Goal: Information Seeking & Learning: Understand process/instructions

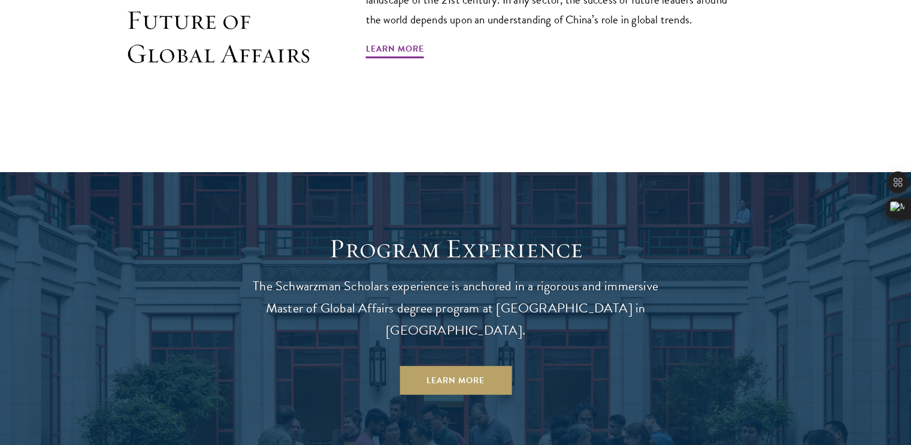
scroll to position [726, 0]
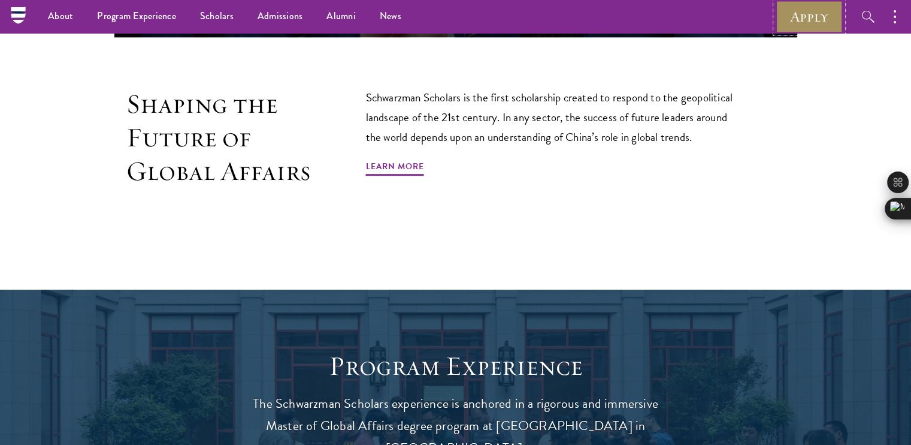
click at [811, 31] on link "Apply" at bounding box center [809, 16] width 67 height 33
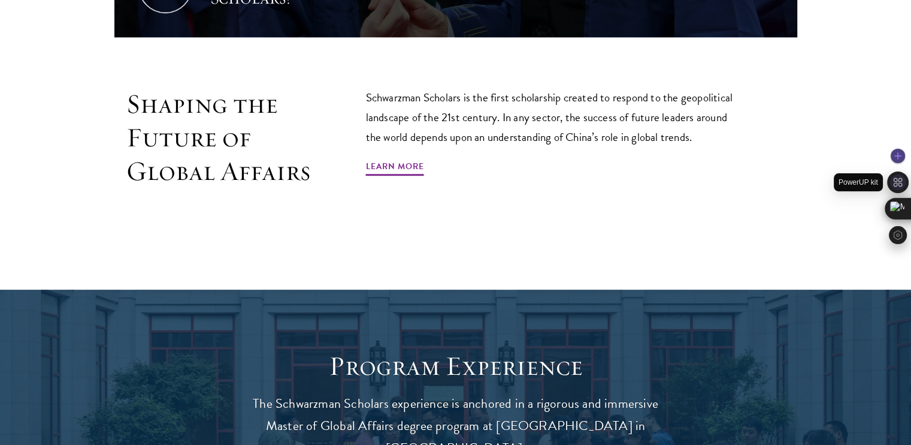
click at [894, 184] on icon at bounding box center [898, 181] width 9 height 9
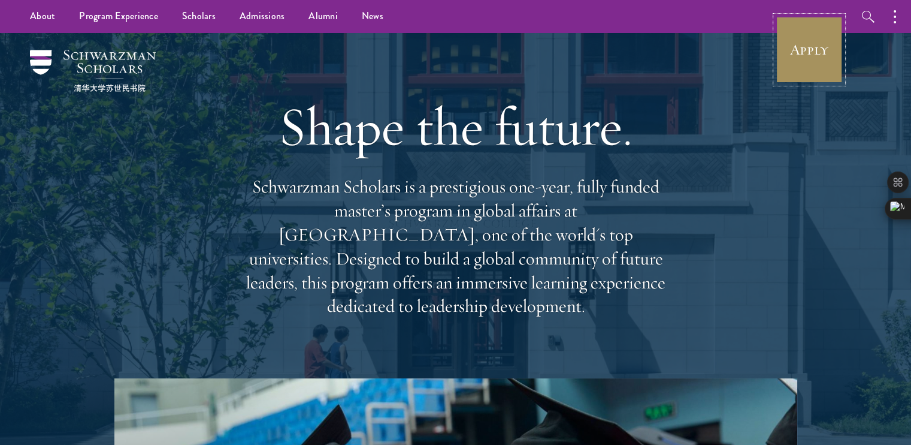
click at [827, 59] on link "Apply" at bounding box center [809, 49] width 67 height 67
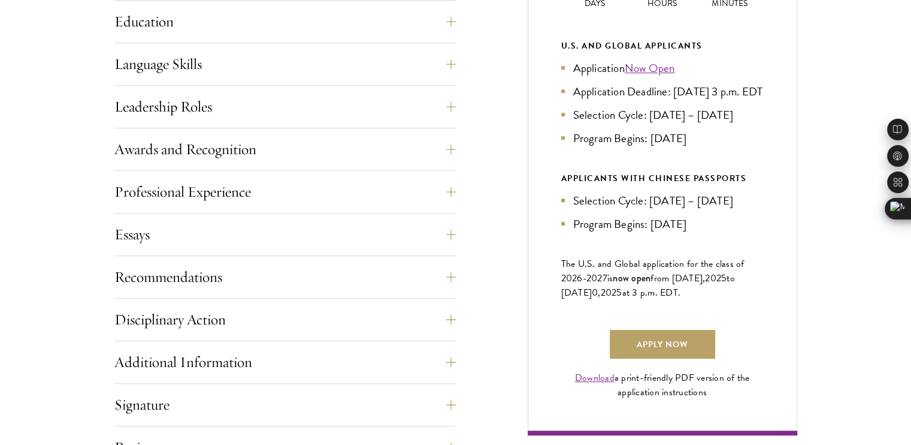
scroll to position [642, 0]
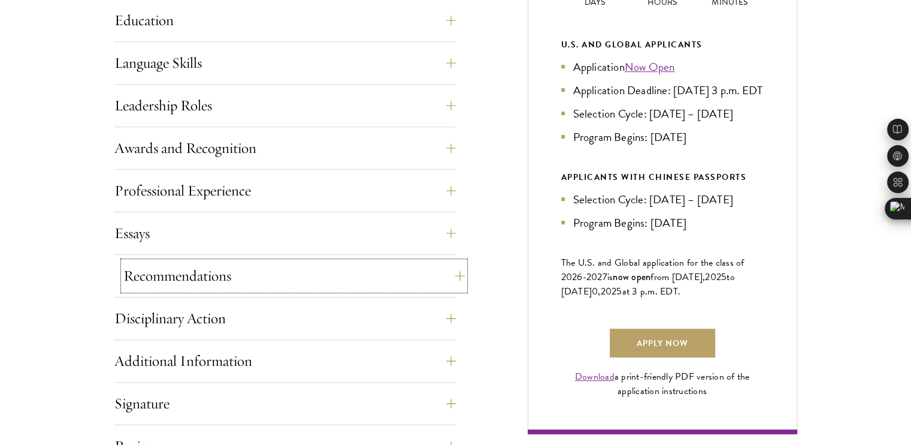
click at [458, 274] on button "Recommendations" at bounding box center [294, 275] width 342 height 29
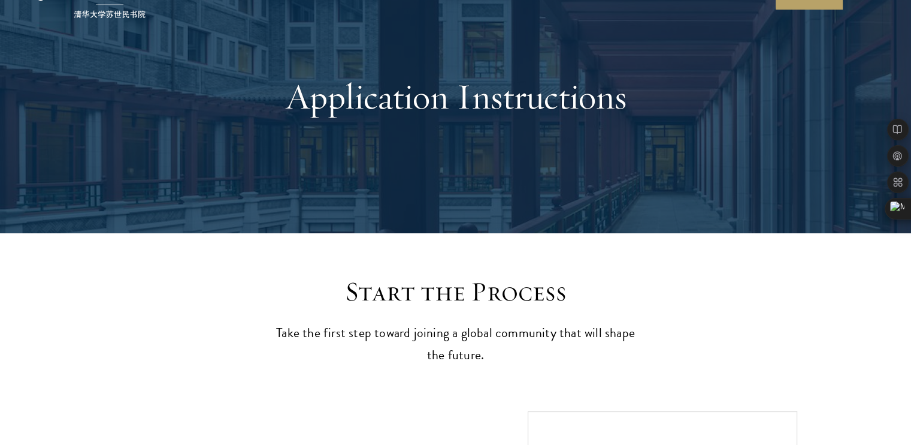
scroll to position [0, 0]
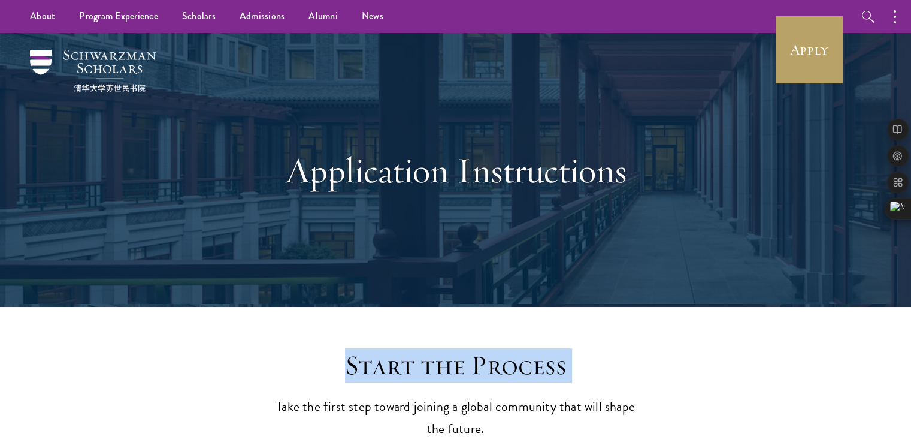
drag, startPoint x: 249, startPoint y: 397, endPoint x: 216, endPoint y: 345, distance: 62.5
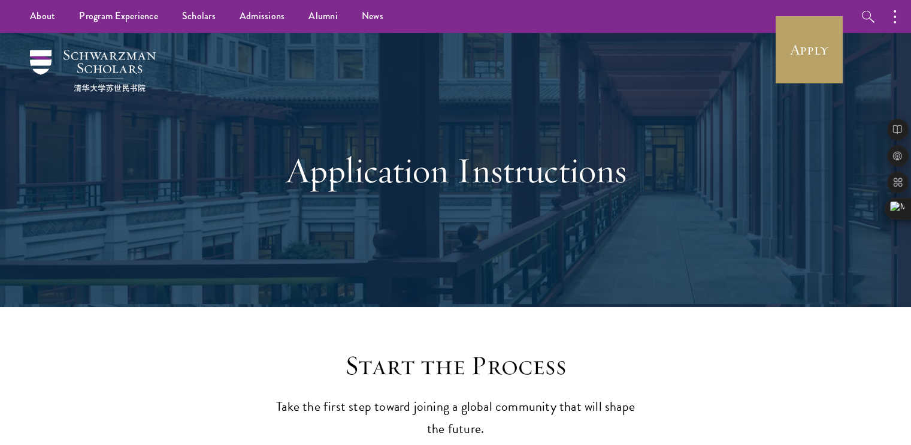
click at [238, 167] on div "Application Instructions" at bounding box center [456, 170] width 792 height 274
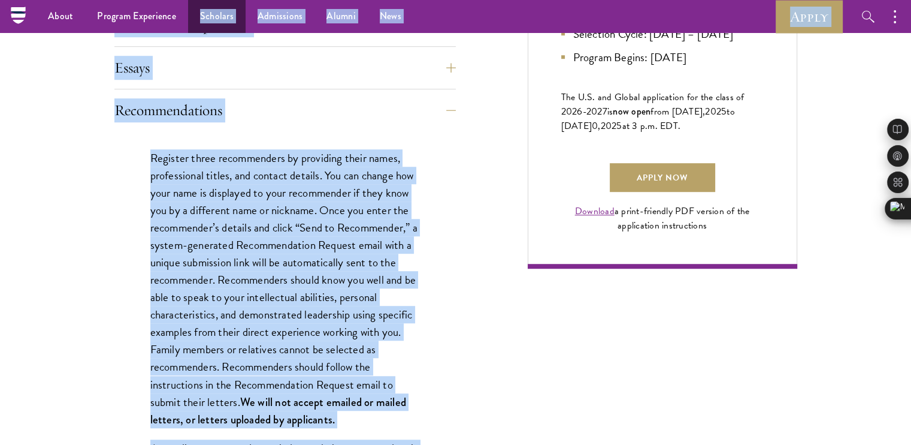
scroll to position [805, 0]
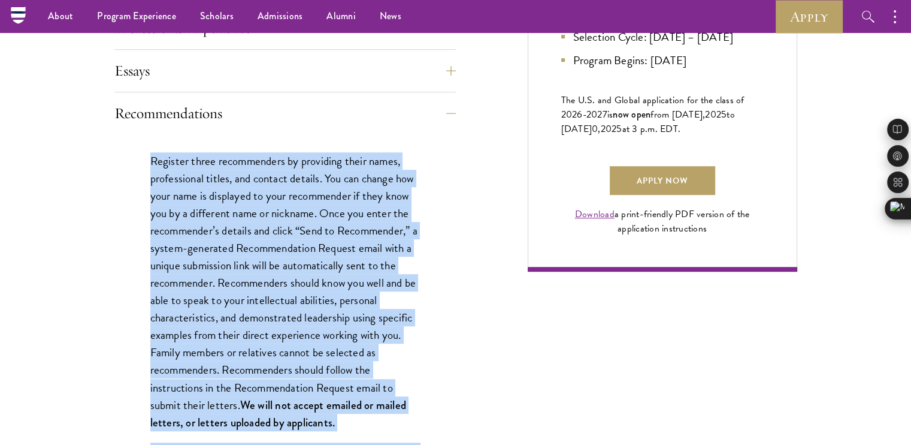
drag, startPoint x: 315, startPoint y: 323, endPoint x: 134, endPoint y: 155, distance: 246.3
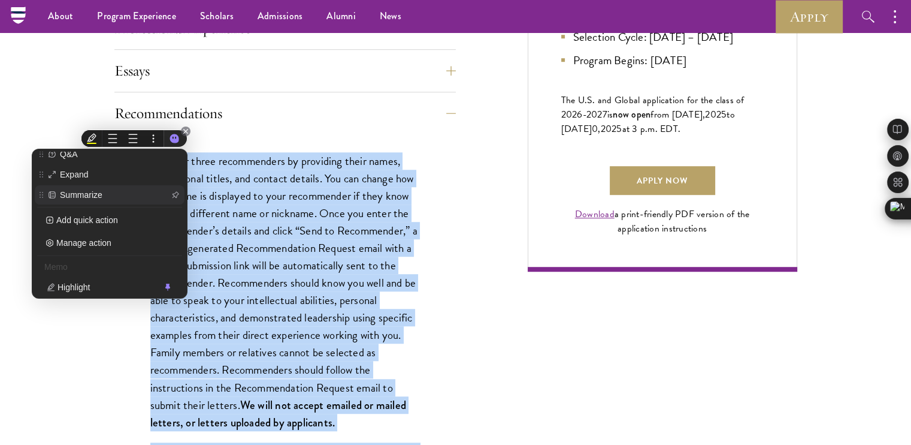
scroll to position [0, 0]
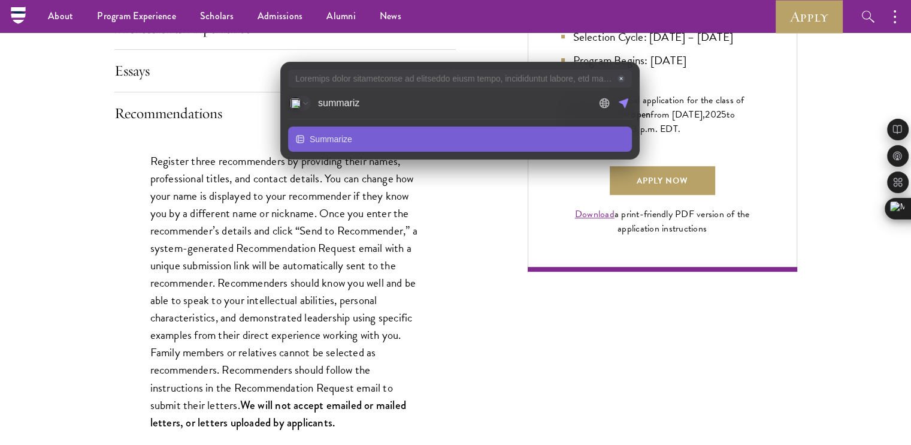
type input "summarize"
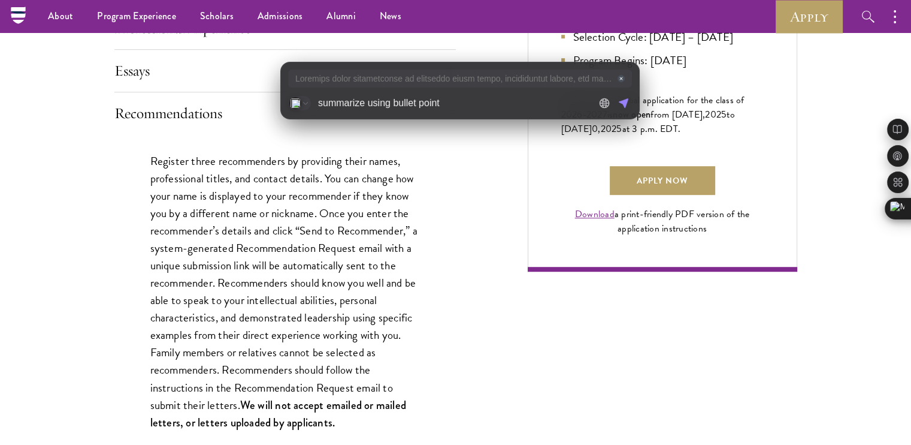
type input "summarize using bullet points"
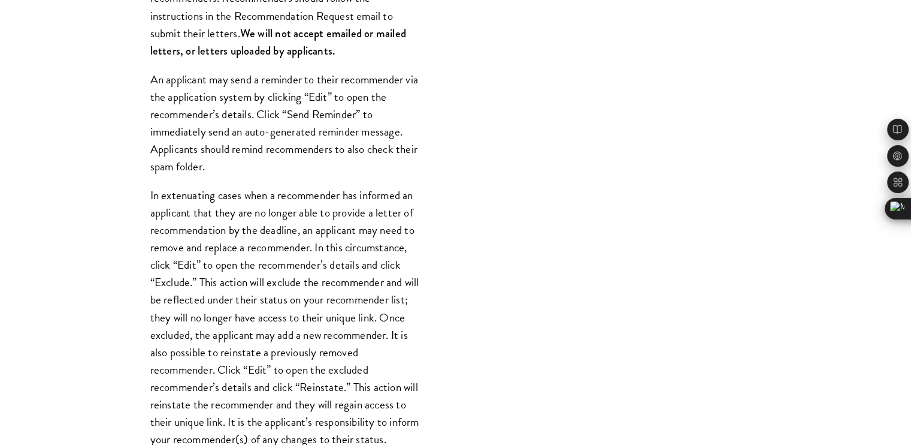
scroll to position [1177, 0]
drag, startPoint x: 543, startPoint y: 204, endPoint x: 448, endPoint y: 189, distance: 96.9
click at [448, 189] on div "Register three recommenders by providing their names, professional titles, and …" at bounding box center [285, 244] width 342 height 964
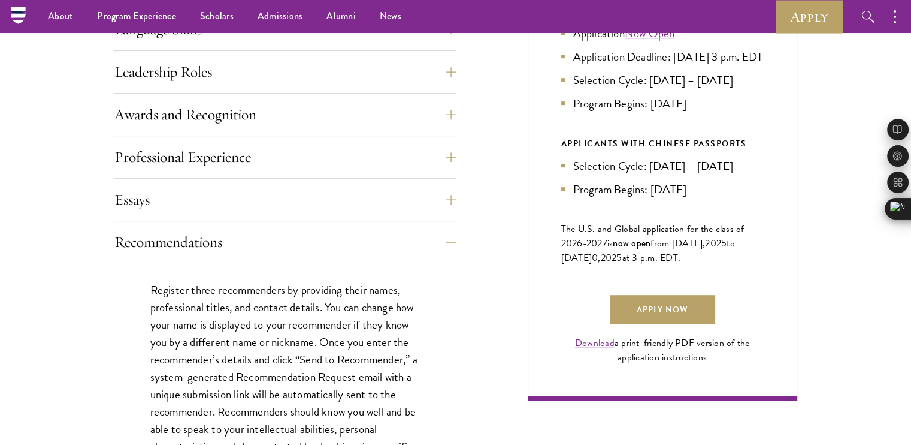
scroll to position [675, 0]
